Goal: Task Accomplishment & Management: Complete application form

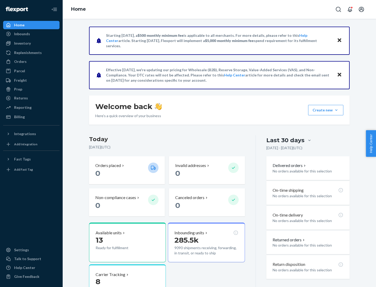
click at [336, 110] on button "Create new Create new inbound Create new order Create new product" at bounding box center [325, 110] width 35 height 10
click at [31, 34] on div "Inbounds" at bounding box center [31, 33] width 55 height 7
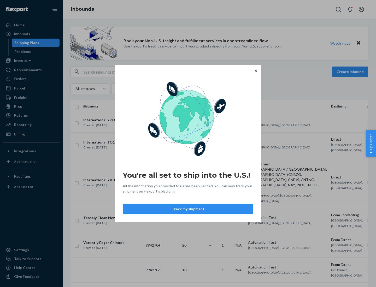
click at [188, 209] on button "Track my shipment" at bounding box center [188, 209] width 130 height 10
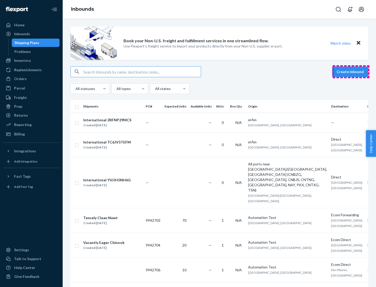
click at [351, 72] on button "Create inbound" at bounding box center [350, 72] width 36 height 10
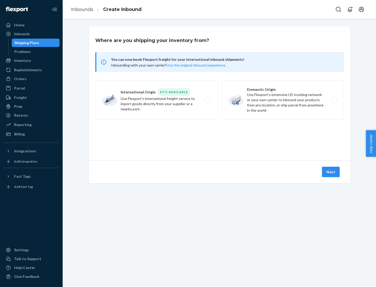
click at [156, 100] on label "International Origin DTC Available Use Flexport's international freight service…" at bounding box center [156, 99] width 122 height 39
click at [207, 100] on input "International Origin DTC Available Use Flexport's international freight service…" at bounding box center [208, 99] width 3 height 3
radio input "true"
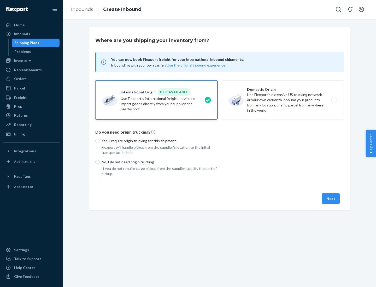
click at [159, 162] on p "No, I do not need origin trucking" at bounding box center [160, 161] width 116 height 5
click at [99, 162] on input "No, I do not need origin trucking" at bounding box center [97, 162] width 4 height 4
radio input "true"
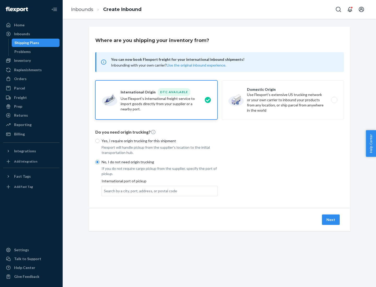
click at [139, 191] on div "Search by a city, port, address, or postal code" at bounding box center [140, 190] width 73 height 5
click at [104, 191] on input "Search by a city, port, address, or postal code" at bounding box center [104, 190] width 1 height 5
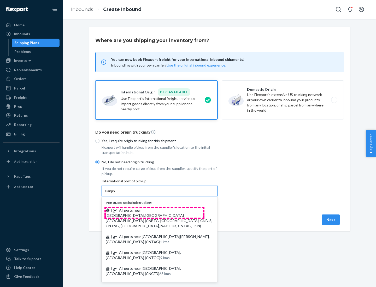
click at [154, 210] on span "| All ports near [GEOGRAPHIC_DATA]/[GEOGRAPHIC_DATA], [GEOGRAPHIC_DATA] (CNBZG,…" at bounding box center [159, 218] width 106 height 20
click at [115, 194] on input "Tianjin" at bounding box center [109, 190] width 11 height 5
type input "All ports near [GEOGRAPHIC_DATA]/[GEOGRAPHIC_DATA], [GEOGRAPHIC_DATA] (CNBZG, […"
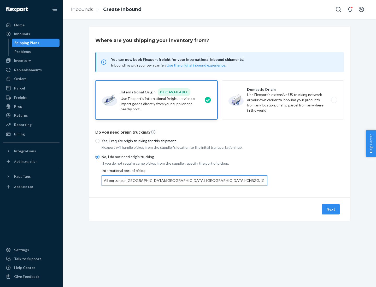
click at [331, 209] on button "Next" at bounding box center [331, 209] width 18 height 10
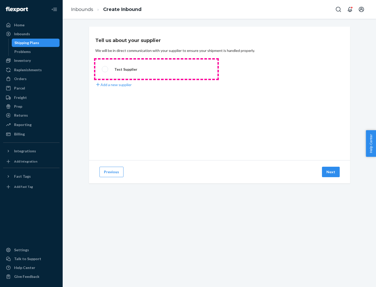
click at [156, 69] on label "Test Supplier" at bounding box center [156, 68] width 122 height 19
click at [105, 69] on input "Test Supplier" at bounding box center [103, 69] width 3 height 3
radio input "true"
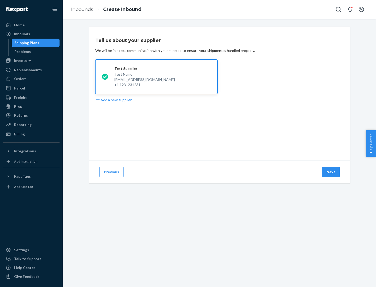
click at [331, 172] on button "Next" at bounding box center [331, 172] width 18 height 10
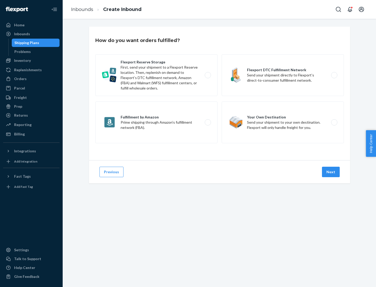
click at [156, 75] on label "Flexport Reserve Storage First, send your shipment to a Flexport Reserve locati…" at bounding box center [156, 75] width 122 height 42
click at [207, 75] on input "Flexport Reserve Storage First, send your shipment to a Flexport Reserve locati…" at bounding box center [208, 75] width 3 height 3
radio input "true"
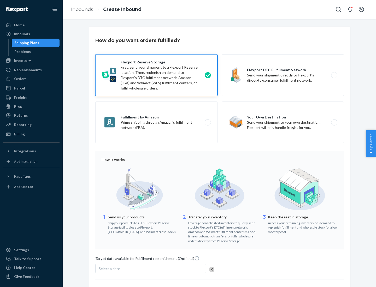
scroll to position [43, 0]
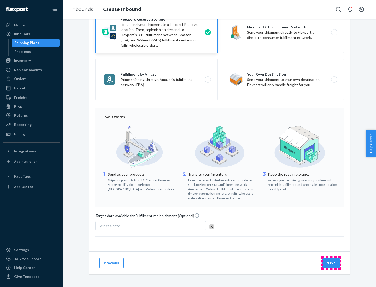
click at [331, 263] on button "Next" at bounding box center [331, 263] width 18 height 10
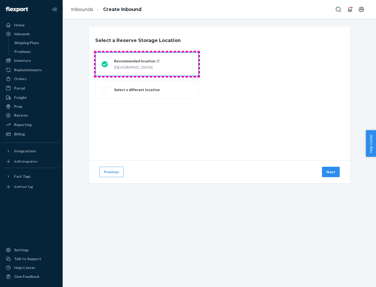
click at [147, 64] on div "[GEOGRAPHIC_DATA]" at bounding box center [136, 67] width 45 height 6
click at [105, 64] on input "Recommended location [GEOGRAPHIC_DATA]" at bounding box center [103, 64] width 3 height 3
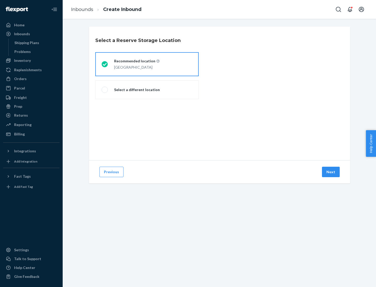
click at [331, 172] on button "Next" at bounding box center [331, 172] width 18 height 10
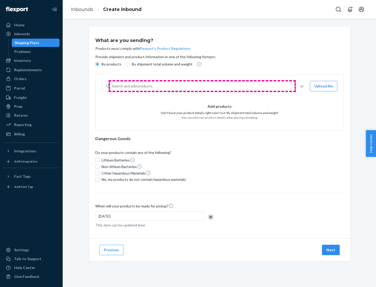
click at [202, 86] on div "Search and add products" at bounding box center [202, 85] width 184 height 9
click at [112, 86] on input "Search and add products" at bounding box center [112, 86] width 1 height 5
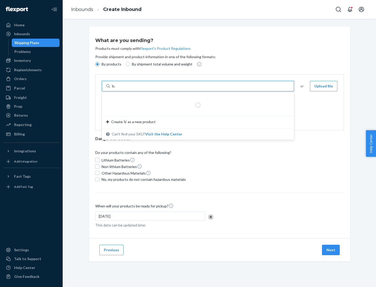
type input "basic"
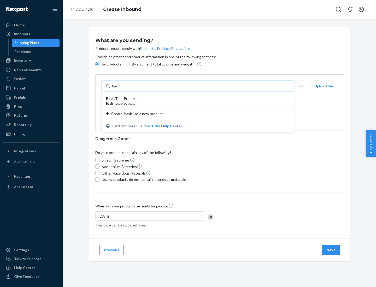
click at [196, 99] on div "Basic Test Product 1" at bounding box center [196, 98] width 180 height 5
click at [121, 89] on input "basic" at bounding box center [116, 86] width 9 height 5
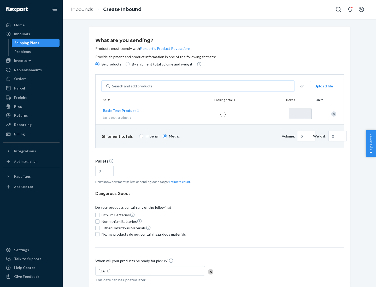
type input "1"
type input "1.09"
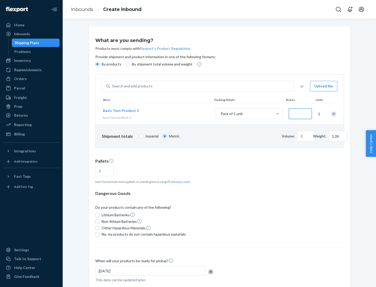
type input "3"
type input "0.01"
type input "32.66"
type input "300"
type input "0.07"
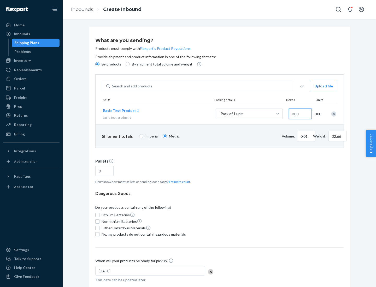
type input "326.59"
type input "3000"
type input "0.68"
type input "3265.86"
type input "1.09"
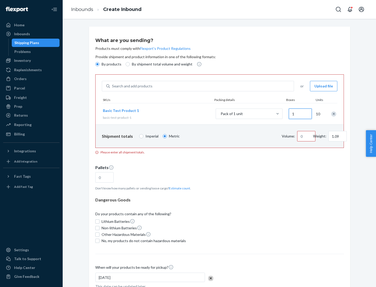
type input "10"
type input "10.89"
type input "100"
type input "0.02"
type input "108.86"
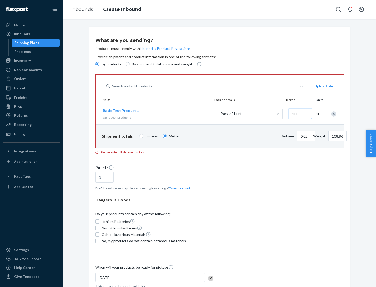
type input "1000"
type input "0.23"
type input "1088.62"
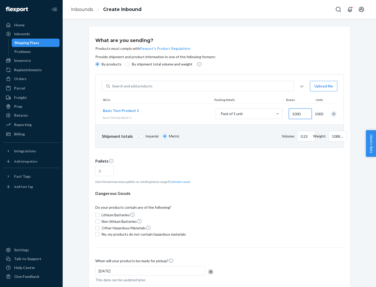
scroll to position [18, 0]
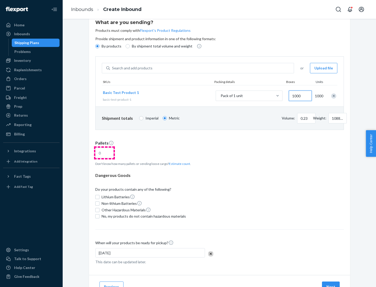
type input "1000"
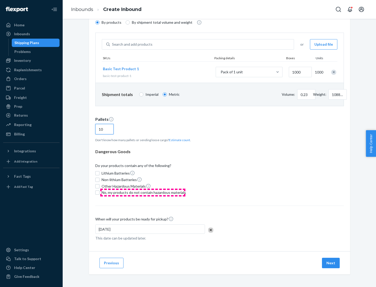
type input "10"
click at [143, 193] on span "No, my products do not contain hazardous materials" at bounding box center [144, 192] width 84 height 5
click at [99, 193] on input "No, my products do not contain hazardous materials" at bounding box center [97, 192] width 4 height 4
checkbox input "true"
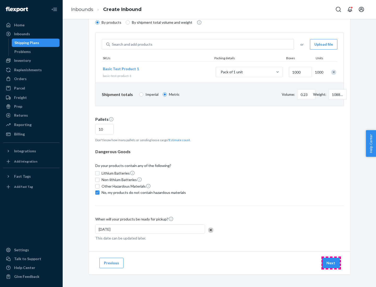
click at [331, 263] on button "Next" at bounding box center [331, 263] width 18 height 10
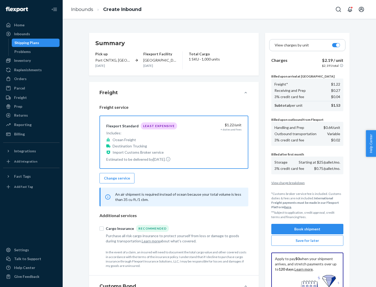
scroll to position [76, 0]
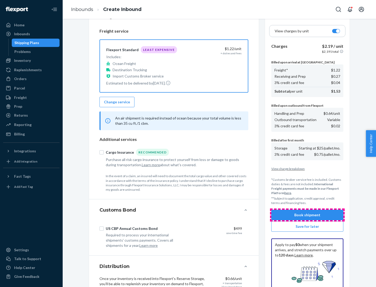
click at [307, 215] on button "Book shipment" at bounding box center [307, 215] width 72 height 10
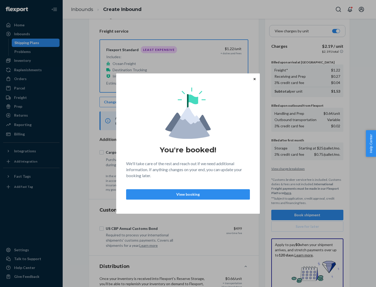
click at [188, 194] on p "View booking" at bounding box center [187, 194] width 115 height 5
